Goal: Navigation & Orientation: Find specific page/section

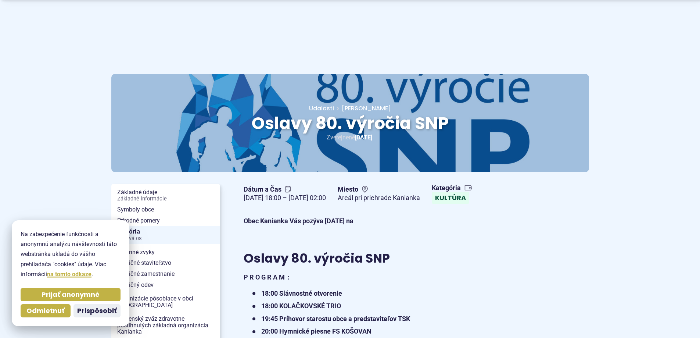
scroll to position [110, 0]
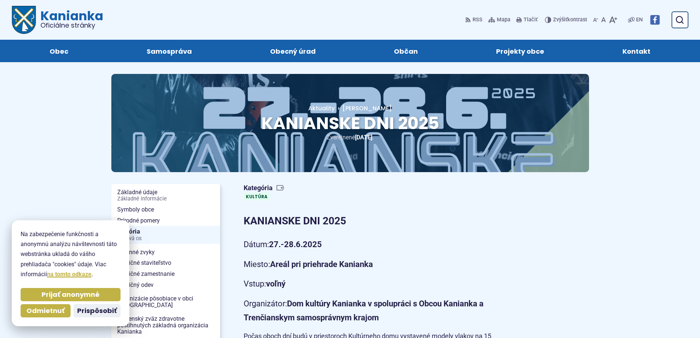
click at [74, 19] on span "Kanianka Oficiálne stránky" at bounding box center [69, 19] width 67 height 19
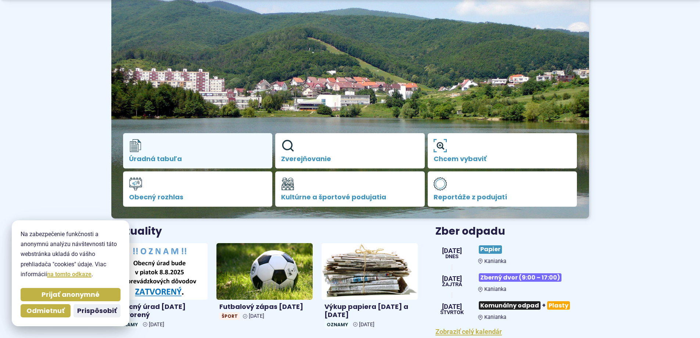
scroll to position [294, 0]
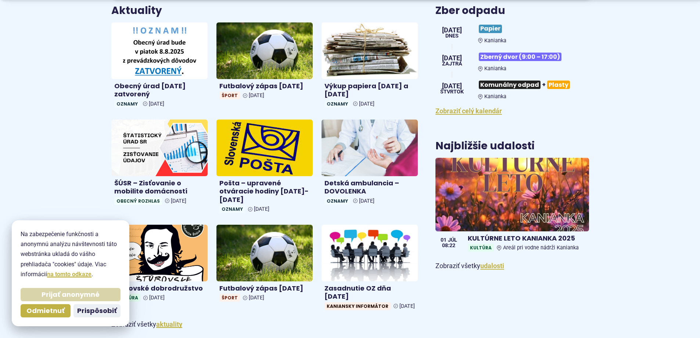
click at [82, 297] on span "Prijať anonymné" at bounding box center [71, 294] width 58 height 8
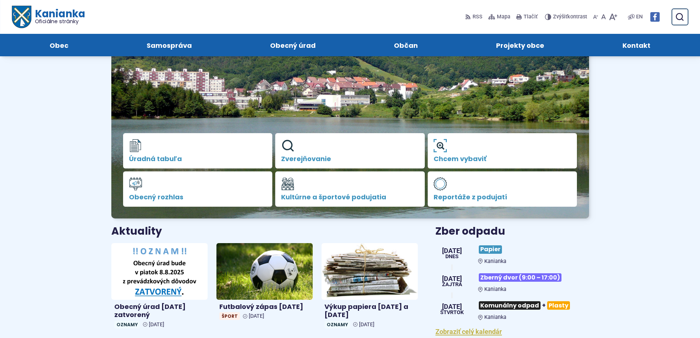
scroll to position [0, 0]
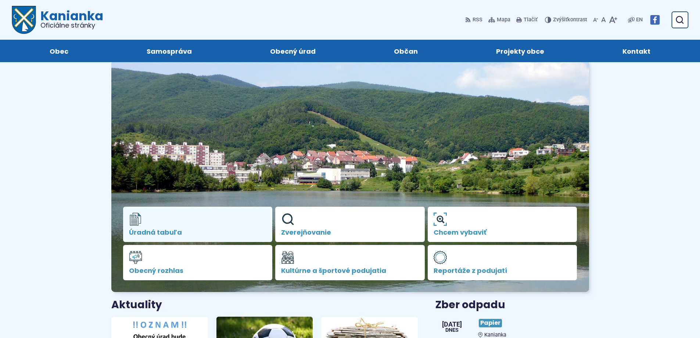
click at [194, 232] on span "Úradná tabuľa" at bounding box center [198, 232] width 138 height 7
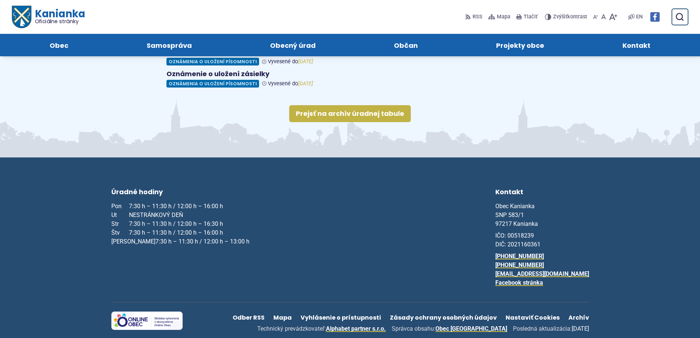
scroll to position [37, 0]
